Goal: Find specific page/section: Find specific page/section

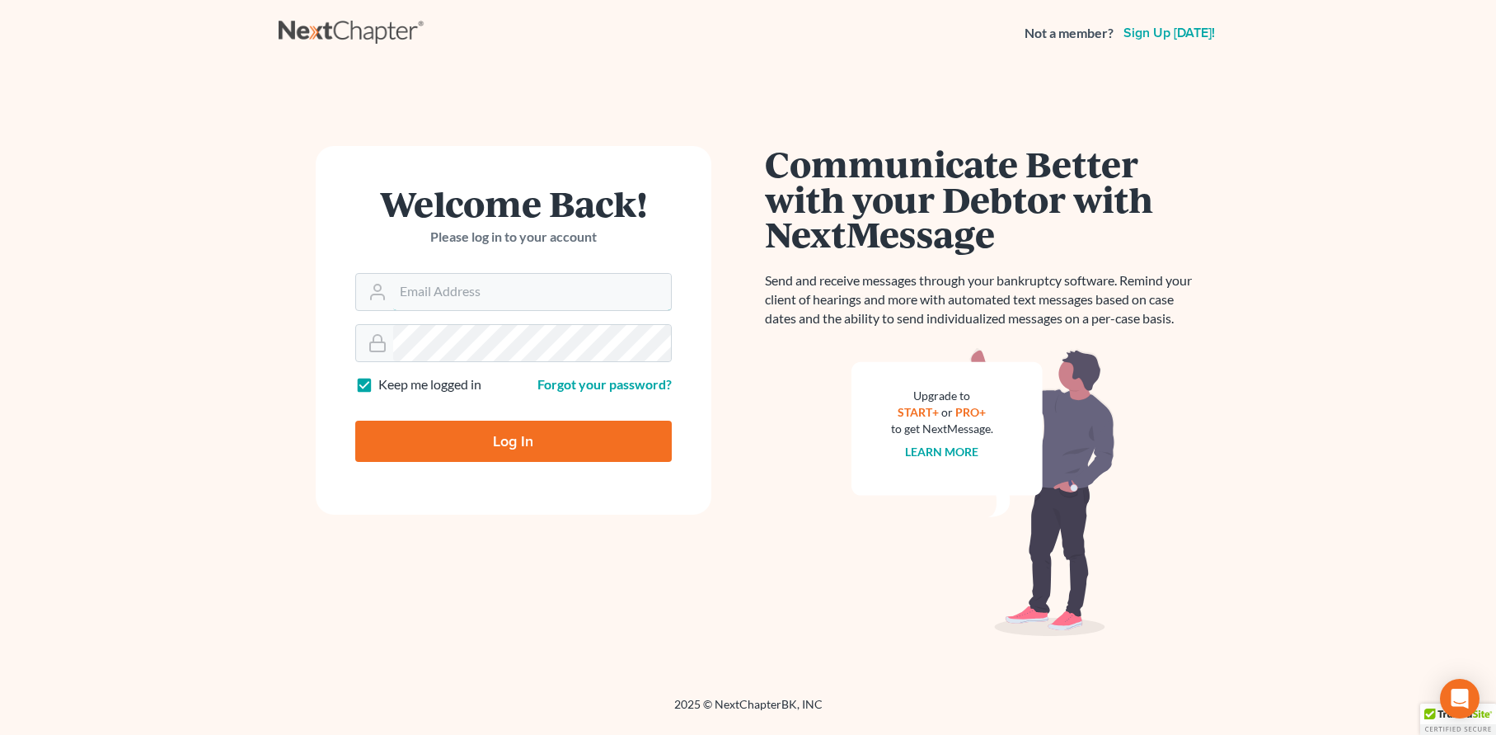
type input "jtrunkett@trunkettlaw.com"
click at [531, 441] on input "Log In" at bounding box center [513, 440] width 317 height 41
type input "Thinking..."
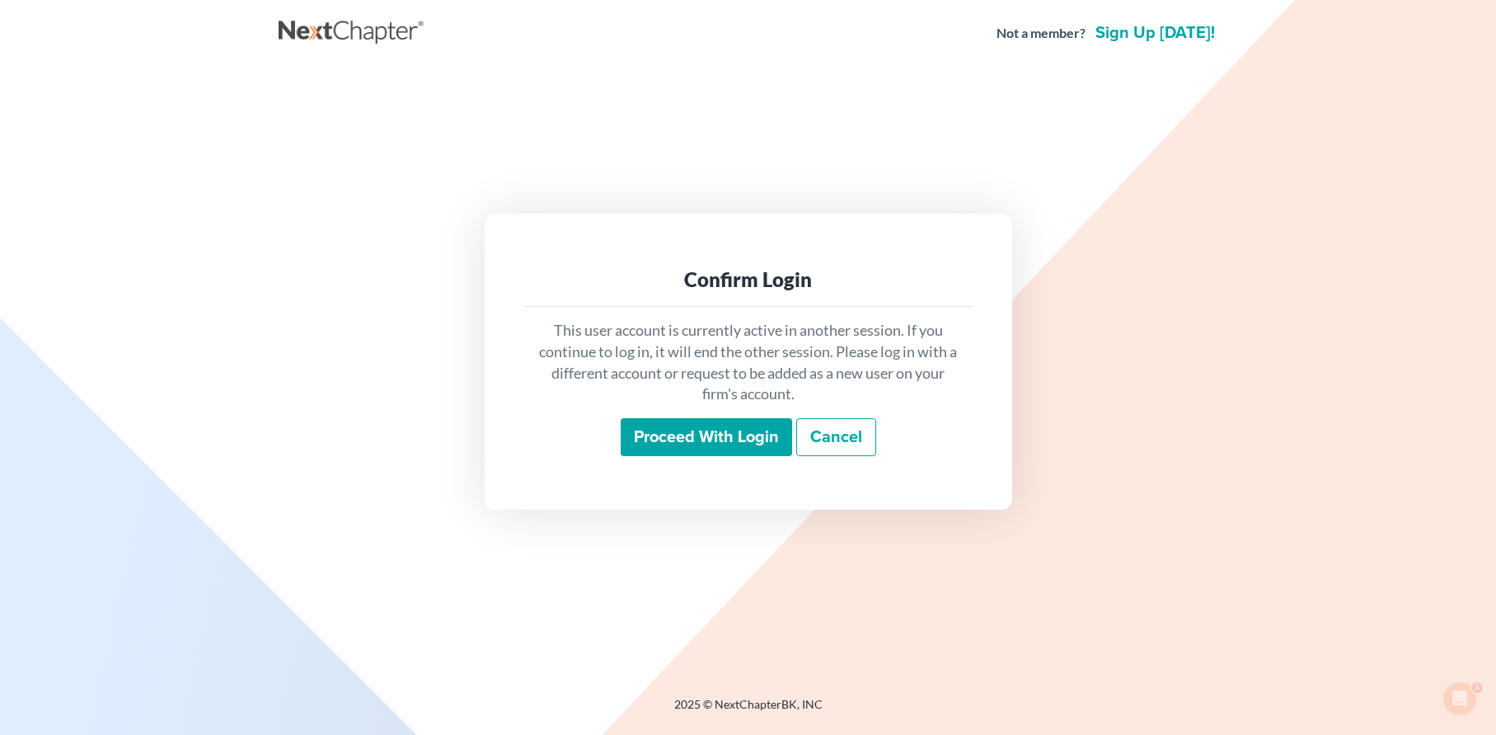
click at [699, 441] on input "Proceed with login" at bounding box center [706, 437] width 171 height 38
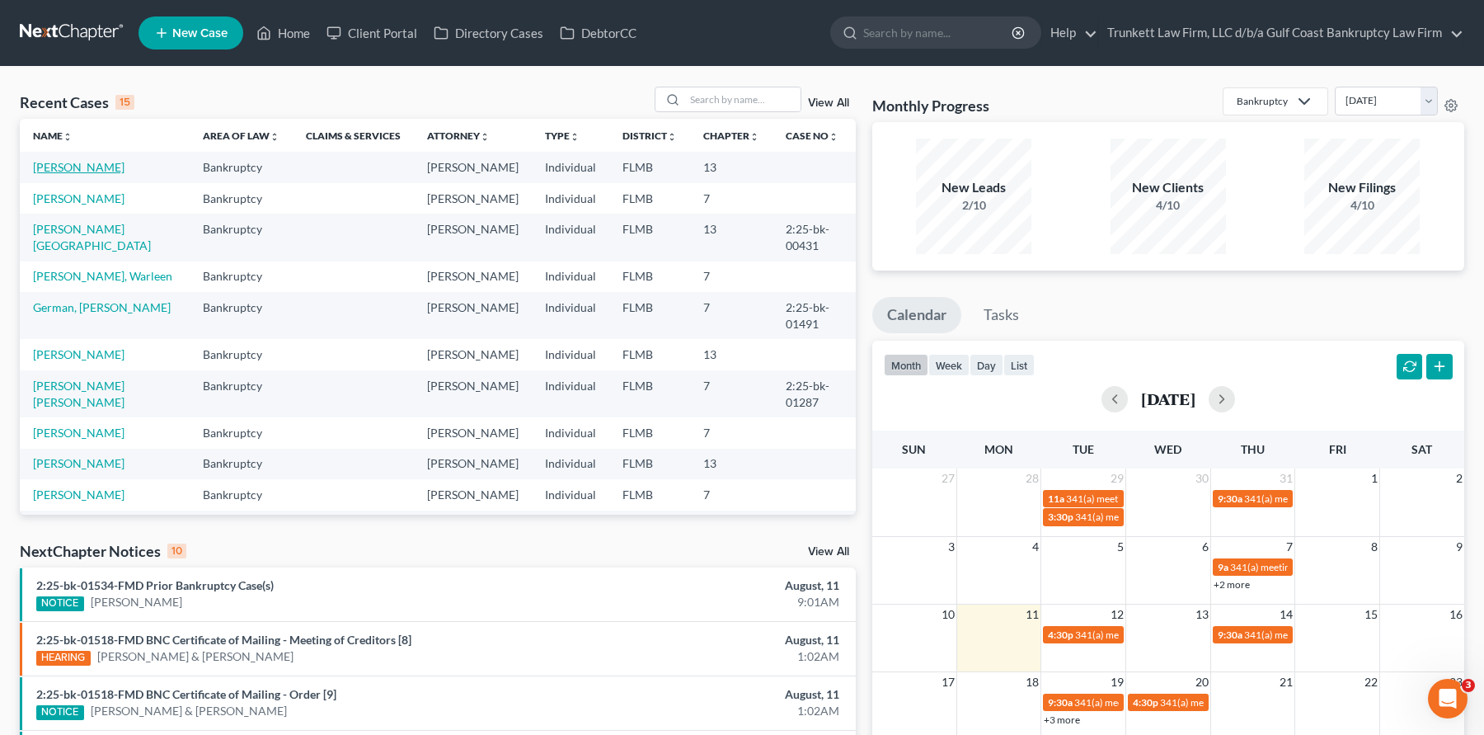
click at [88, 170] on link "Rickett, Robert" at bounding box center [79, 167] width 92 height 14
click at [81, 169] on link "Rickett, Robert" at bounding box center [79, 167] width 92 height 14
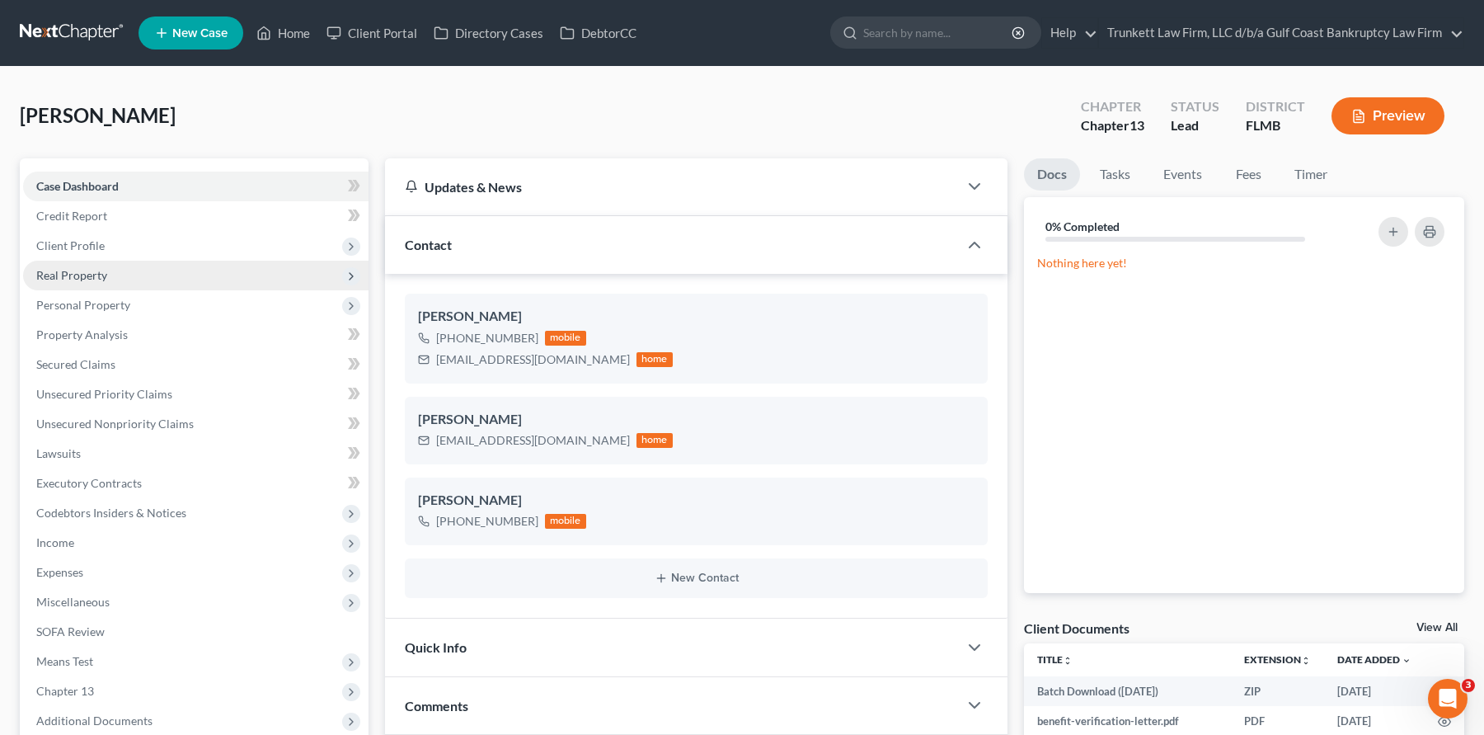
scroll to position [418, 0]
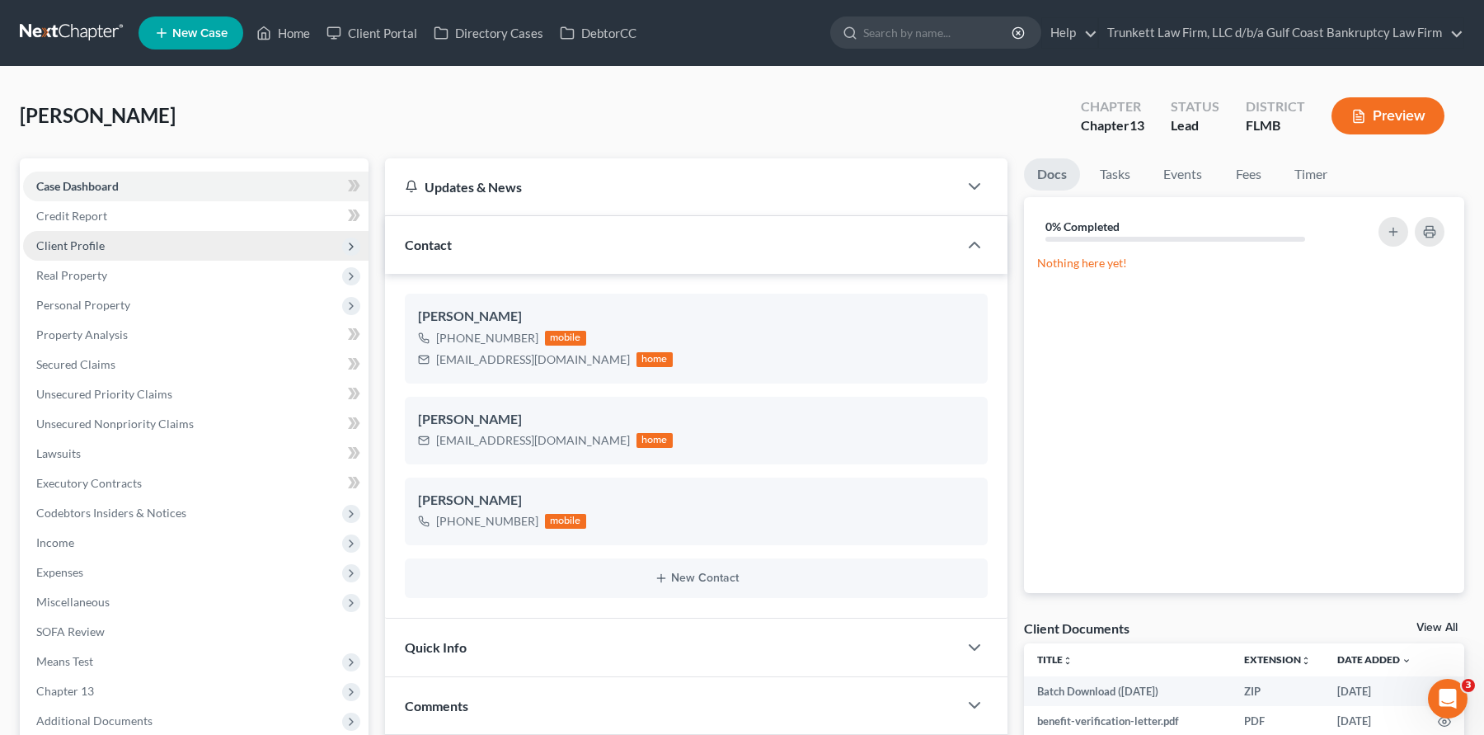
click at [113, 241] on span "Client Profile" at bounding box center [195, 246] width 345 height 30
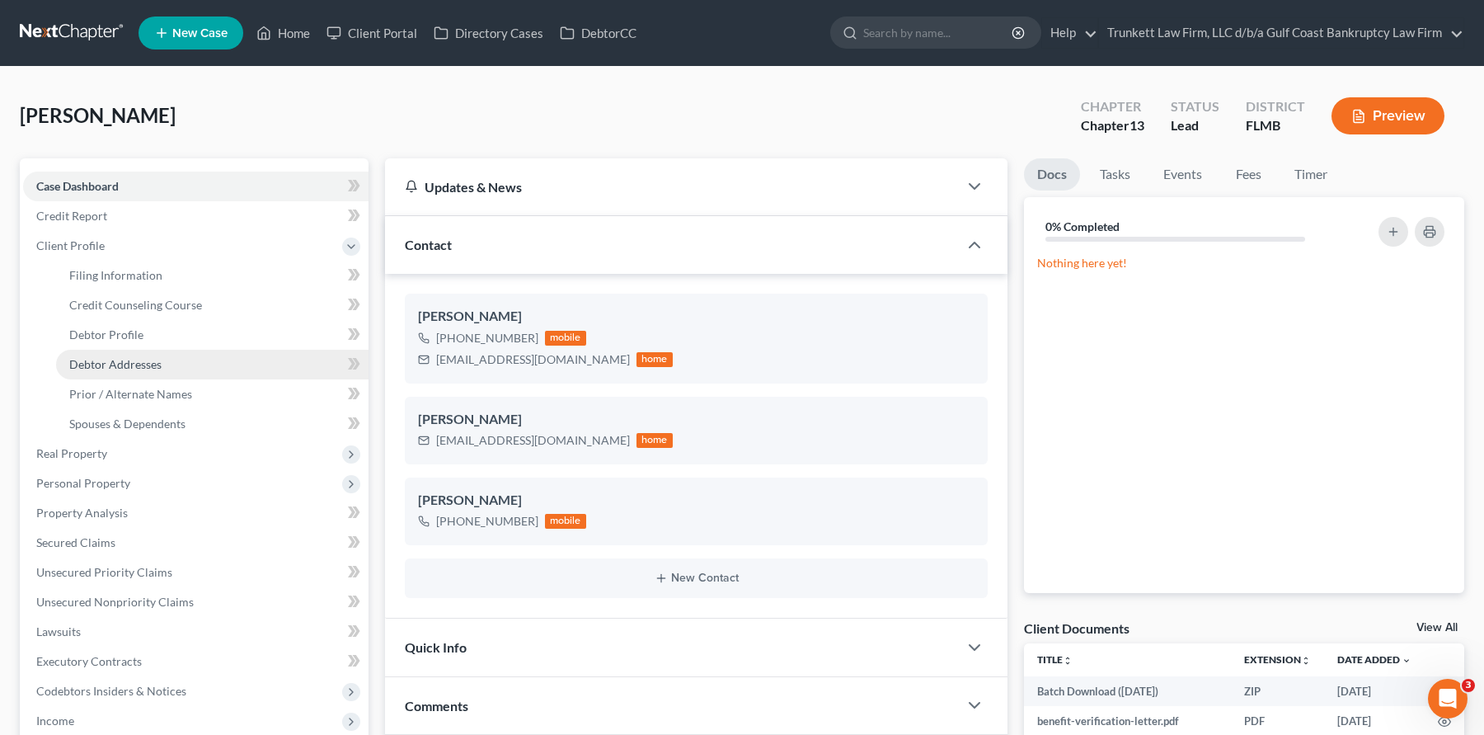
click at [140, 360] on span "Debtor Addresses" at bounding box center [115, 364] width 92 height 14
